Goal: Check status: Check status

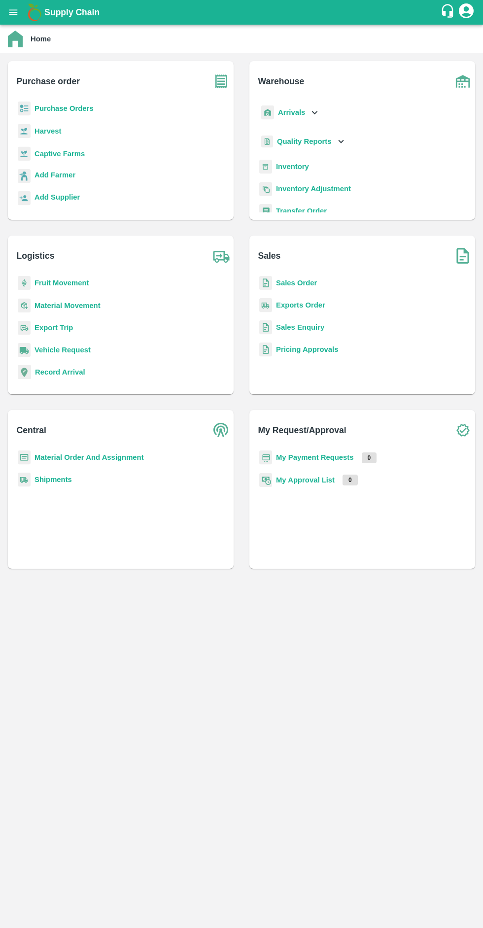
click at [43, 108] on b "Purchase Orders" at bounding box center [63, 108] width 59 height 8
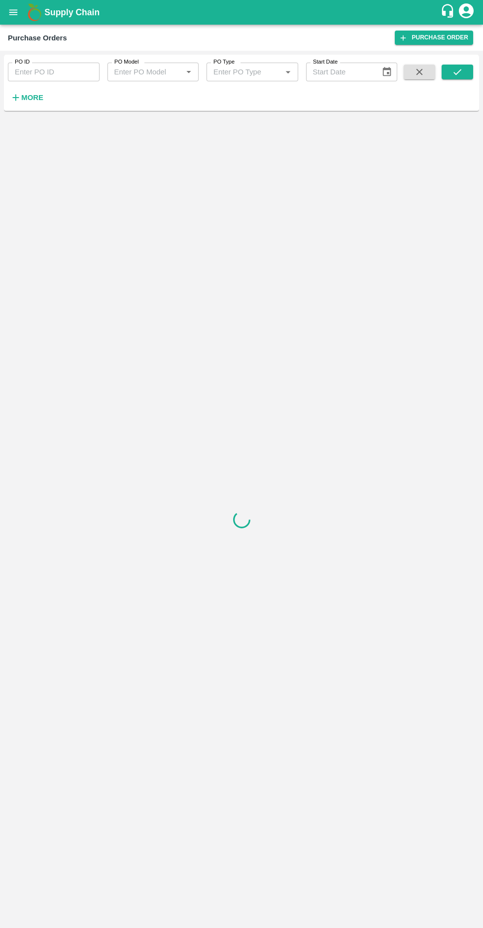
click at [41, 73] on input "PO ID" at bounding box center [54, 72] width 92 height 19
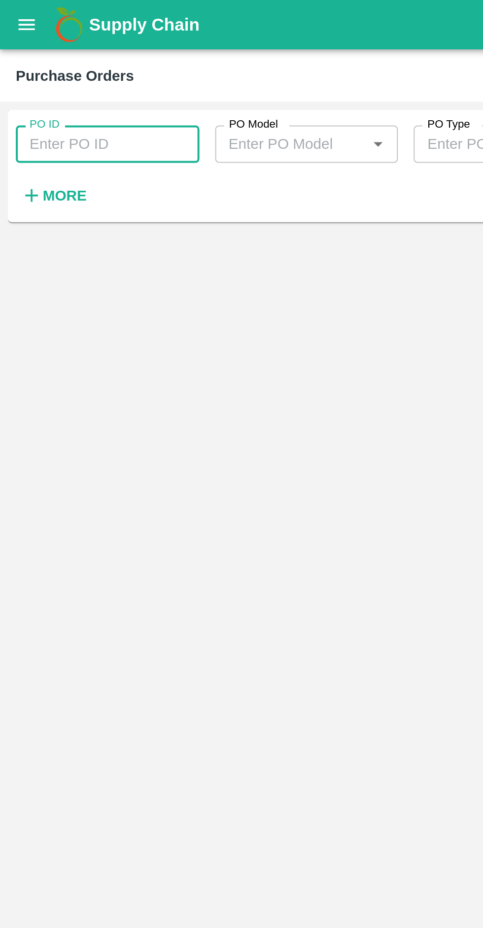
click at [34, 70] on input "PO ID" at bounding box center [54, 72] width 92 height 19
click at [36, 74] on input "PO ID" at bounding box center [54, 72] width 92 height 19
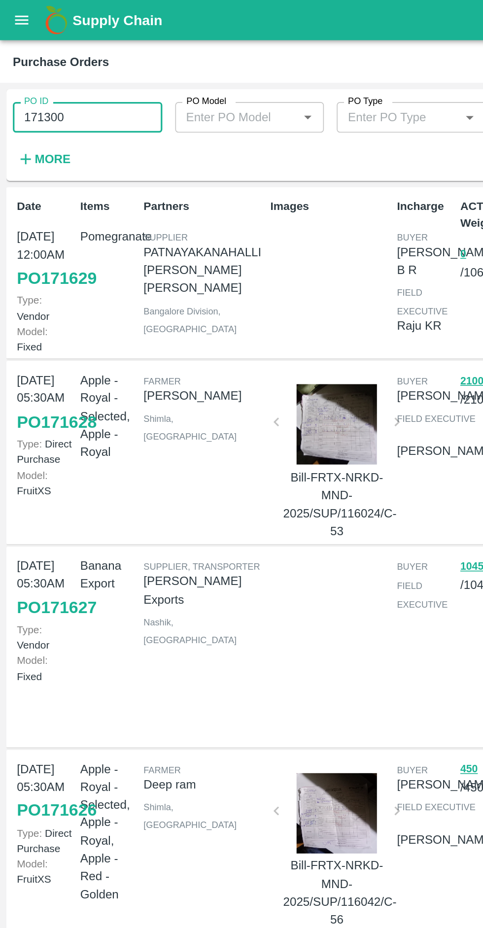
scroll to position [1, 0]
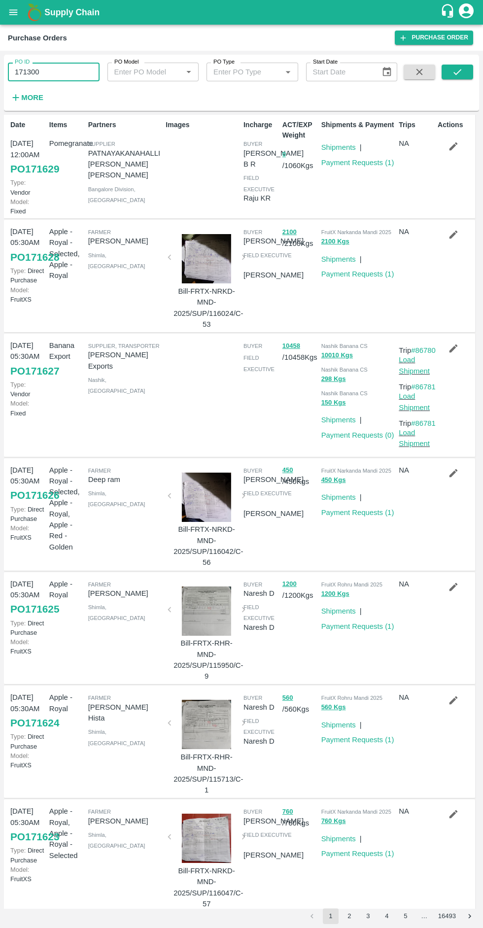
type input "171300"
click at [448, 76] on button "submit" at bounding box center [458, 72] width 32 height 15
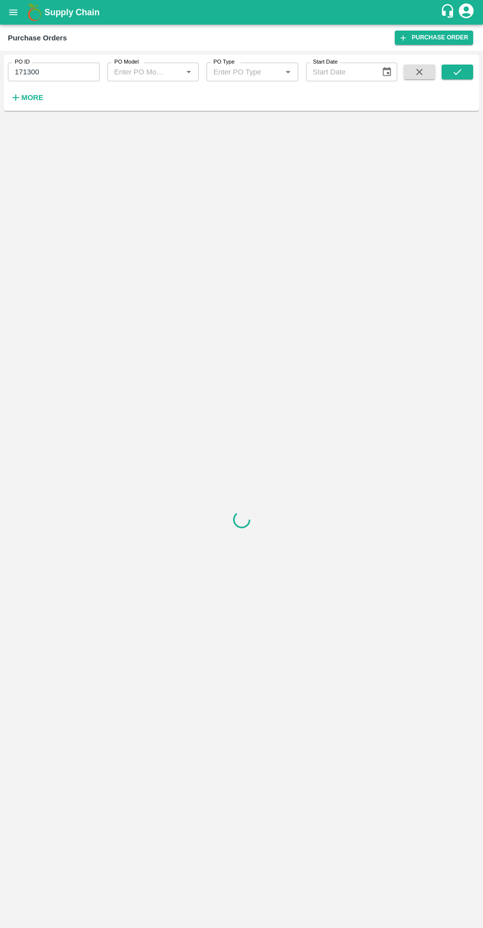
click at [459, 72] on icon "submit" at bounding box center [457, 72] width 11 height 11
